Goal: Information Seeking & Learning: Learn about a topic

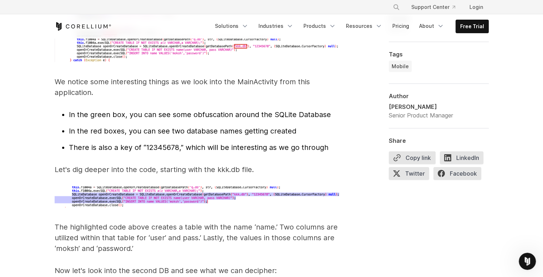
scroll to position [2216, 0]
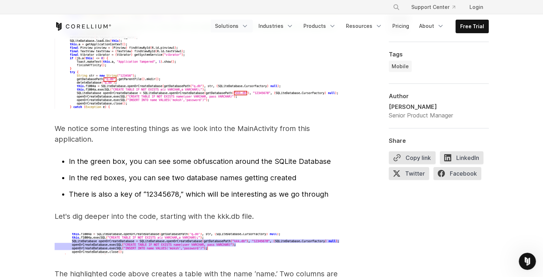
click at [229, 26] on link "Solutions" at bounding box center [232, 26] width 42 height 13
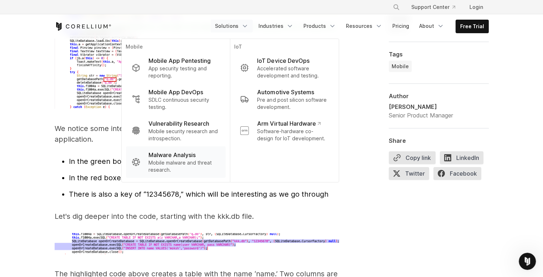
click at [181, 151] on p "Malware Analysis" at bounding box center [171, 155] width 47 height 9
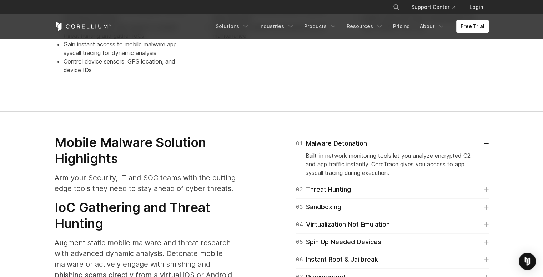
scroll to position [722, 0]
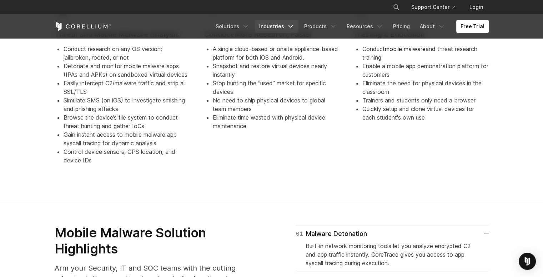
click at [277, 28] on link "Industries" at bounding box center [277, 26] width 44 height 13
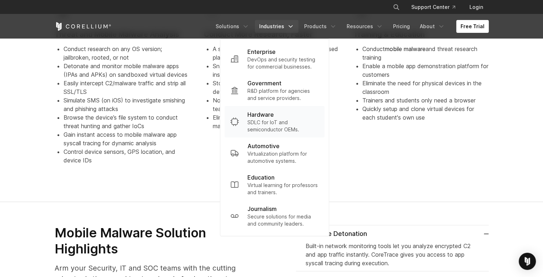
click at [283, 125] on p "SDLC for IoT and semiconductor OEMs." at bounding box center [282, 126] width 71 height 14
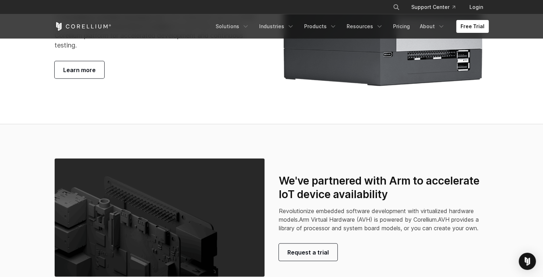
scroll to position [1407, 0]
